Goal: Navigation & Orientation: Find specific page/section

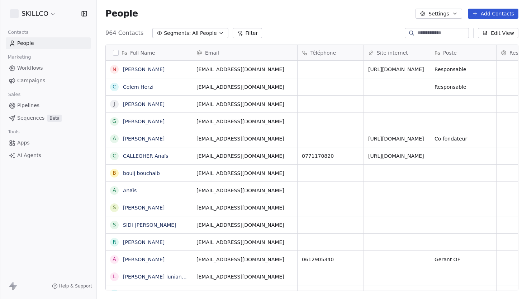
scroll to position [263, 431]
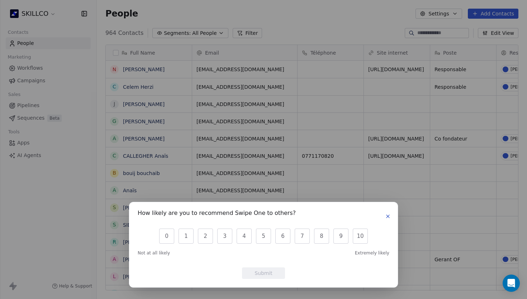
click at [386, 215] on icon "button" at bounding box center [388, 216] width 6 height 6
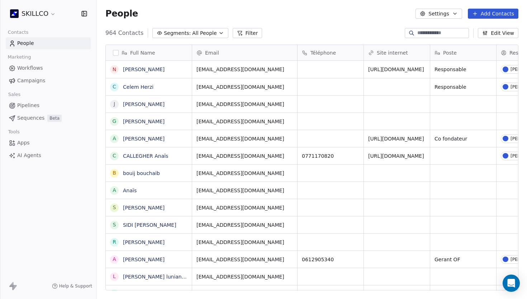
click at [38, 67] on span "Workflows" at bounding box center [30, 68] width 26 height 8
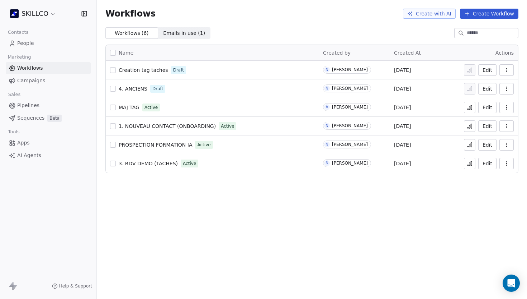
click at [36, 81] on span "Campaigns" at bounding box center [31, 81] width 28 height 8
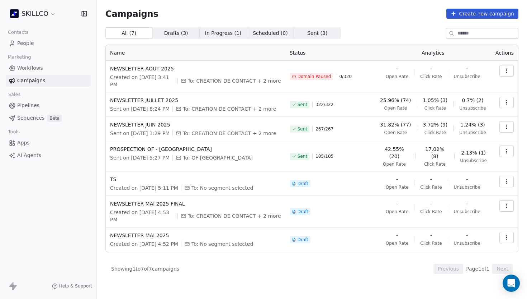
click at [36, 72] on link "Workflows" at bounding box center [48, 68] width 85 height 12
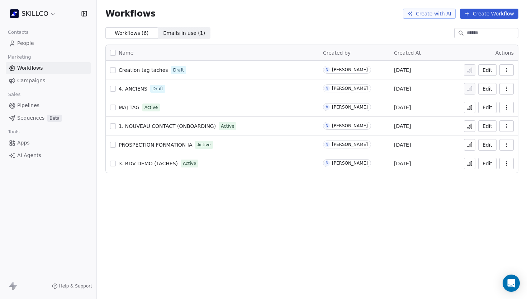
click at [320, 16] on div "Workflows Create with AI Create Workflow" at bounding box center [311, 14] width 413 height 10
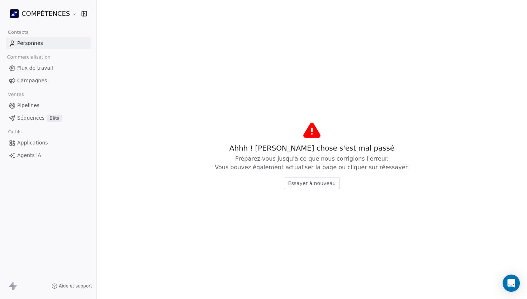
click at [296, 183] on font "Essayer à nouveau" at bounding box center [312, 183] width 48 height 6
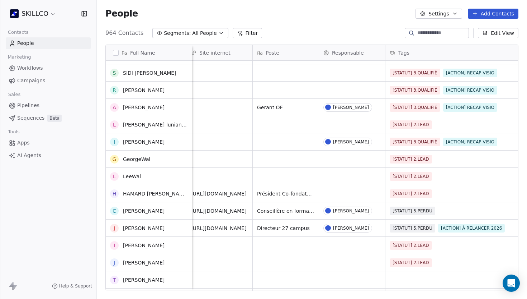
scroll to position [179, 0]
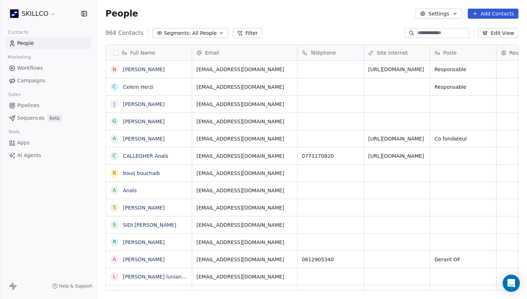
scroll to position [263, 431]
